Goal: Navigation & Orientation: Find specific page/section

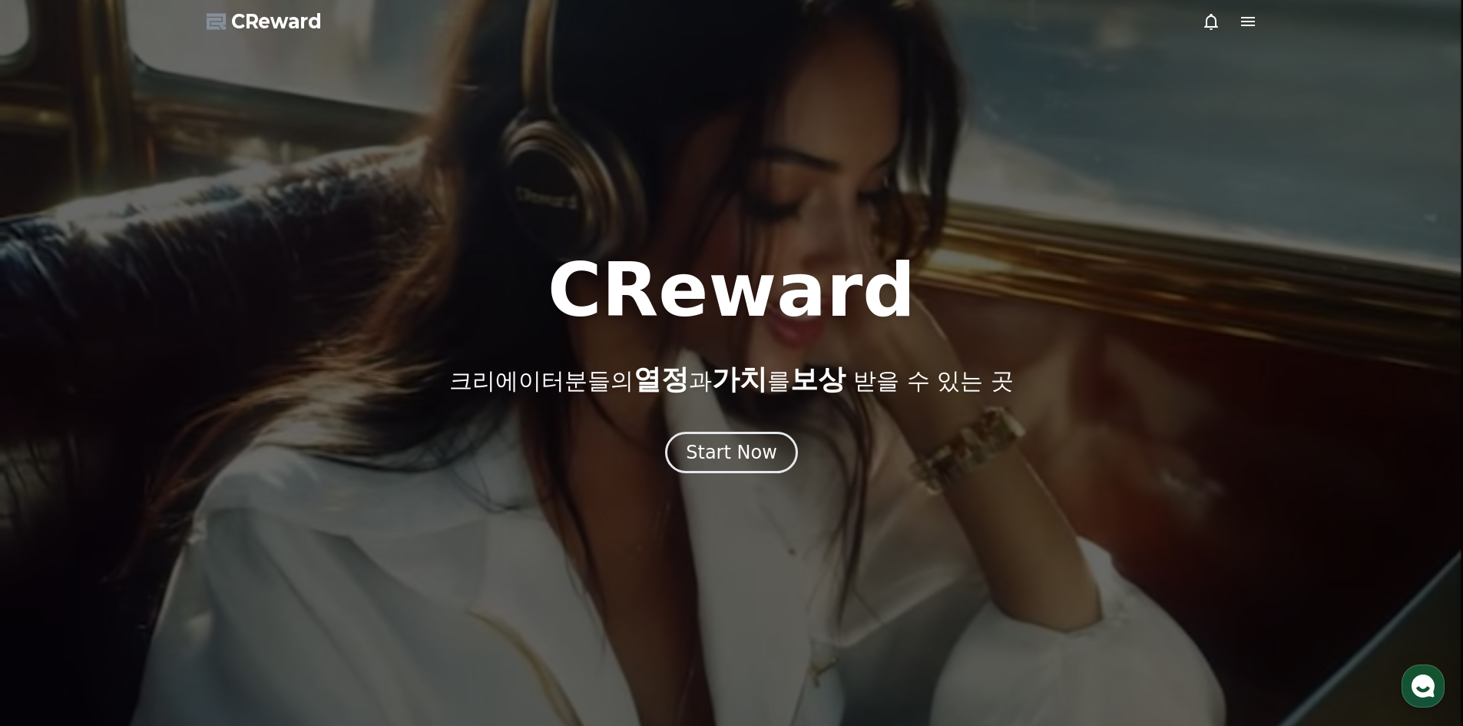
click at [1237, 22] on div at bounding box center [1229, 21] width 55 height 18
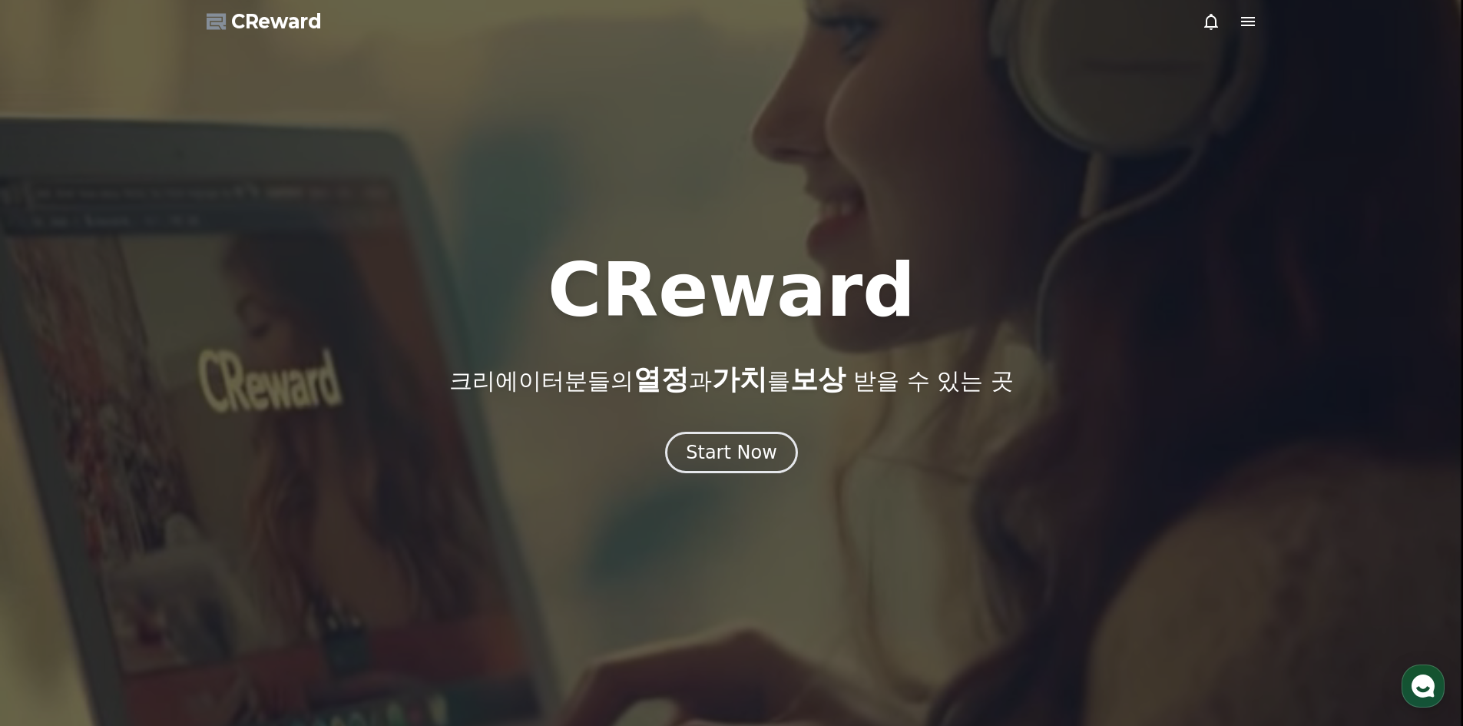
click at [1252, 25] on icon at bounding box center [1248, 21] width 14 height 9
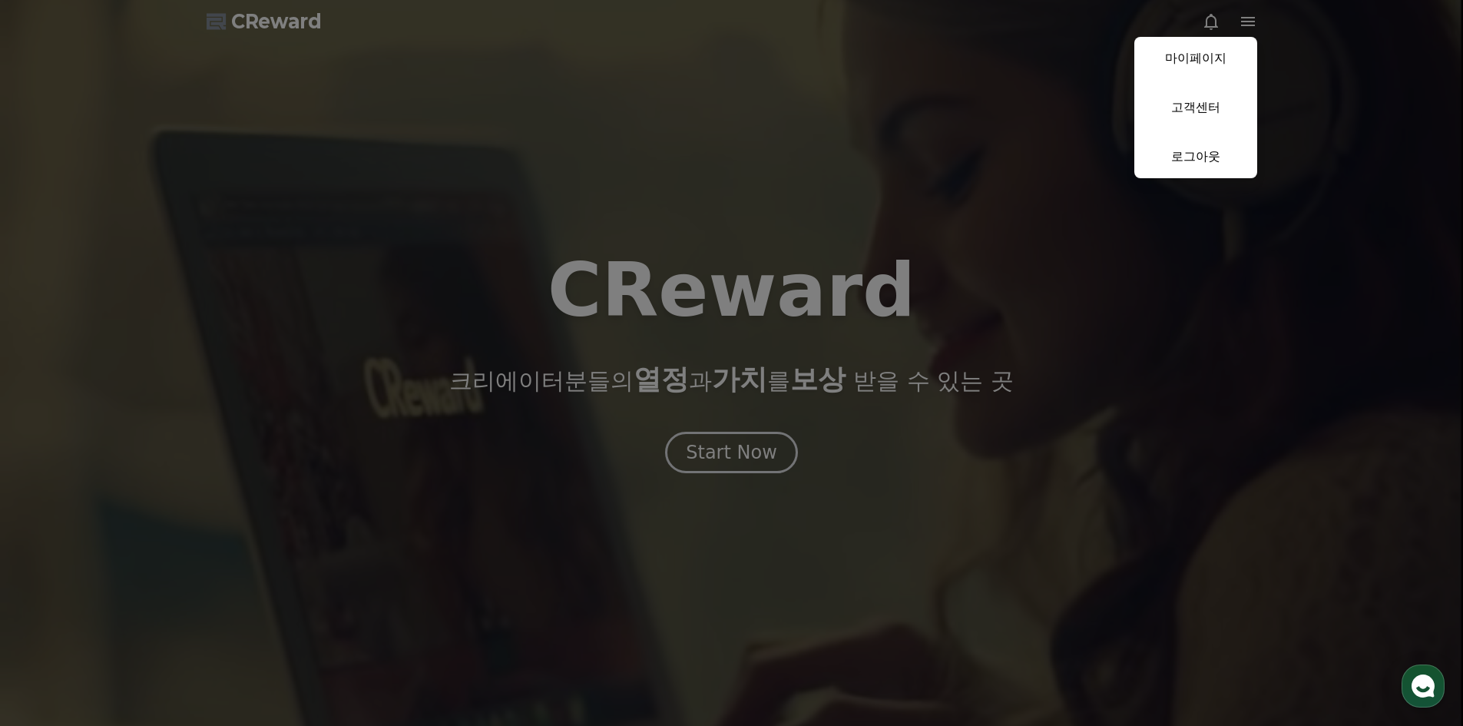
click at [1207, 53] on link "마이페이지" at bounding box center [1195, 58] width 123 height 43
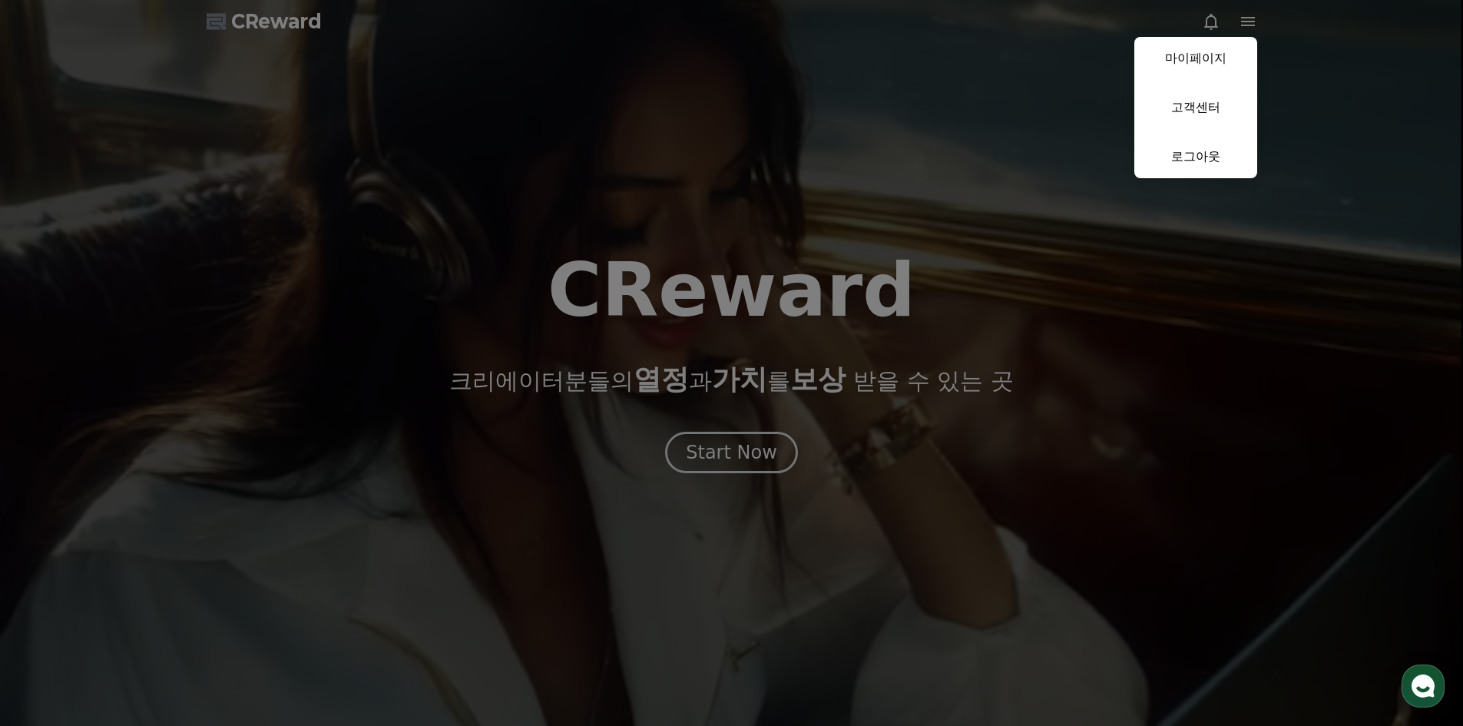
select select "**********"
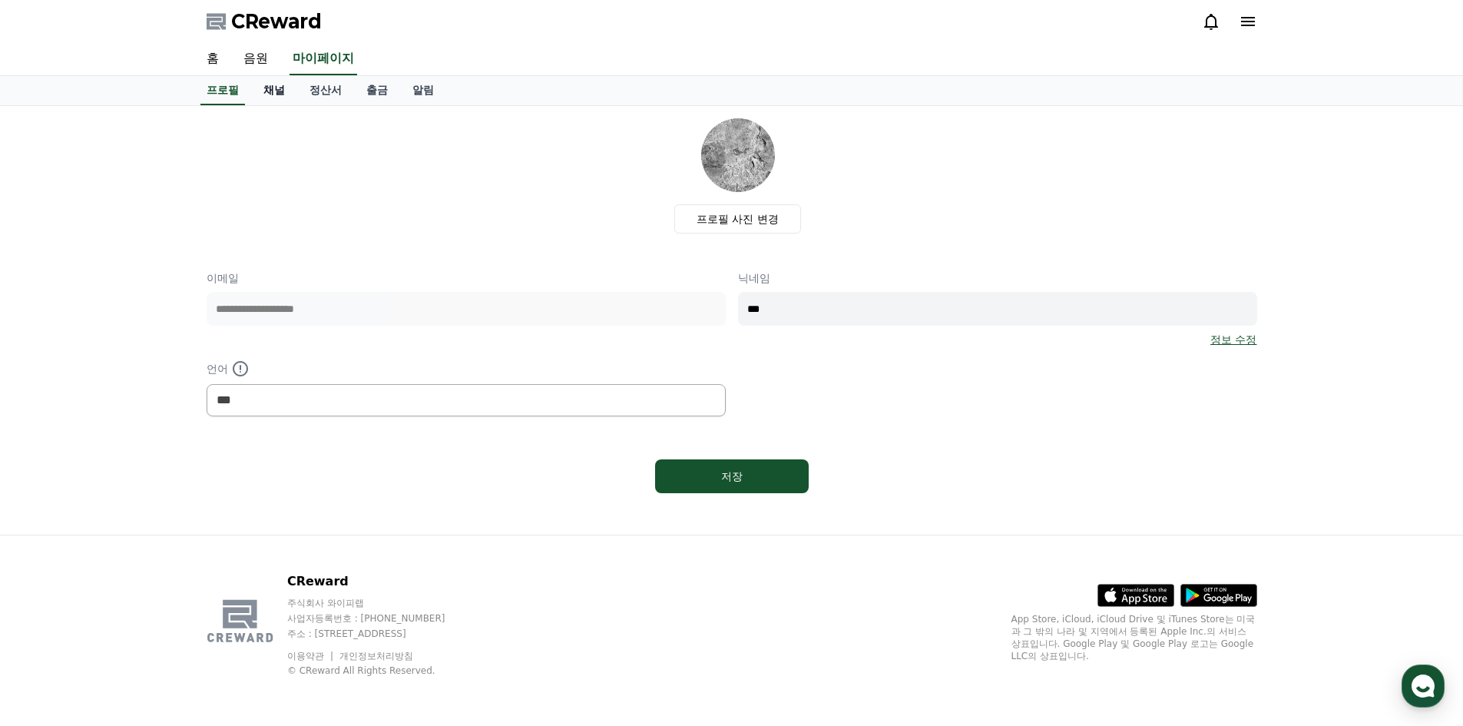
click at [270, 94] on link "채널" at bounding box center [274, 90] width 46 height 29
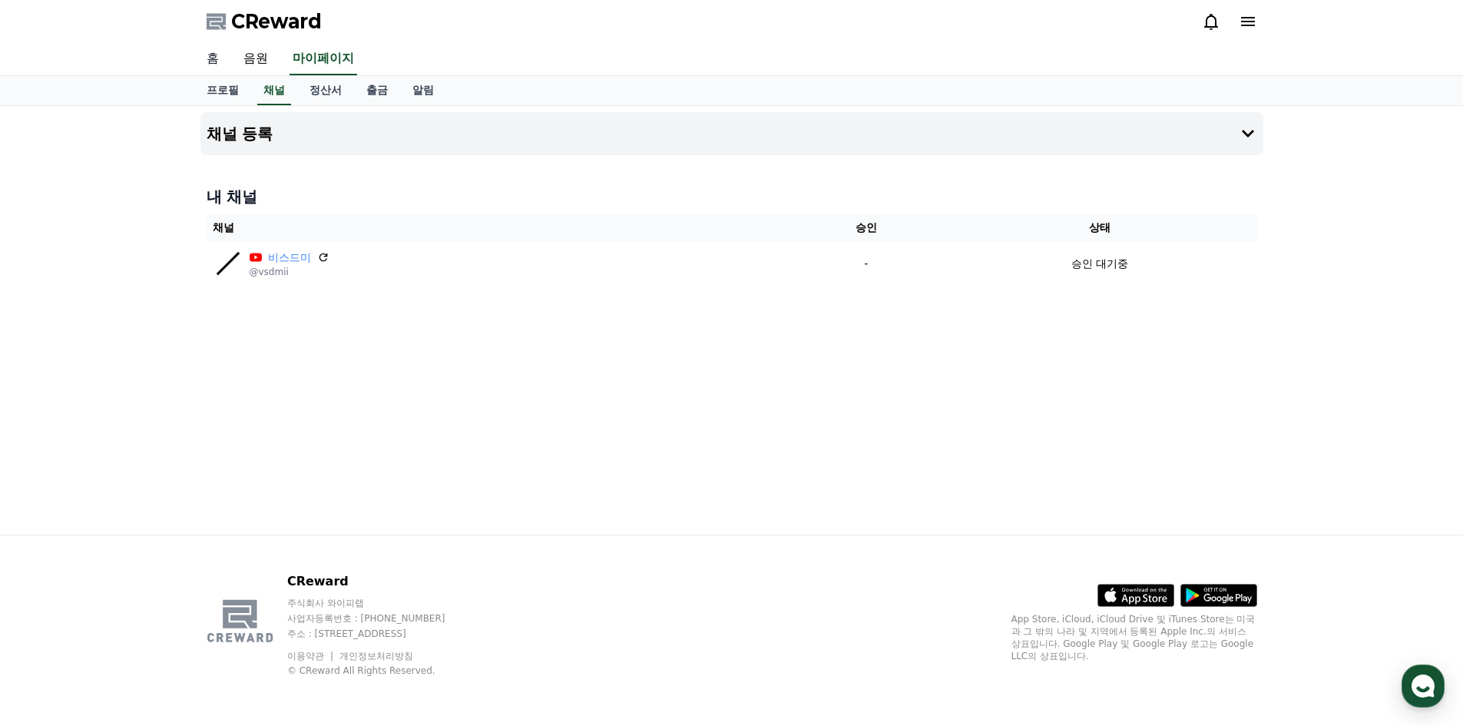
click at [221, 54] on link "홈" at bounding box center [212, 59] width 37 height 32
